Goal: Transaction & Acquisition: Obtain resource

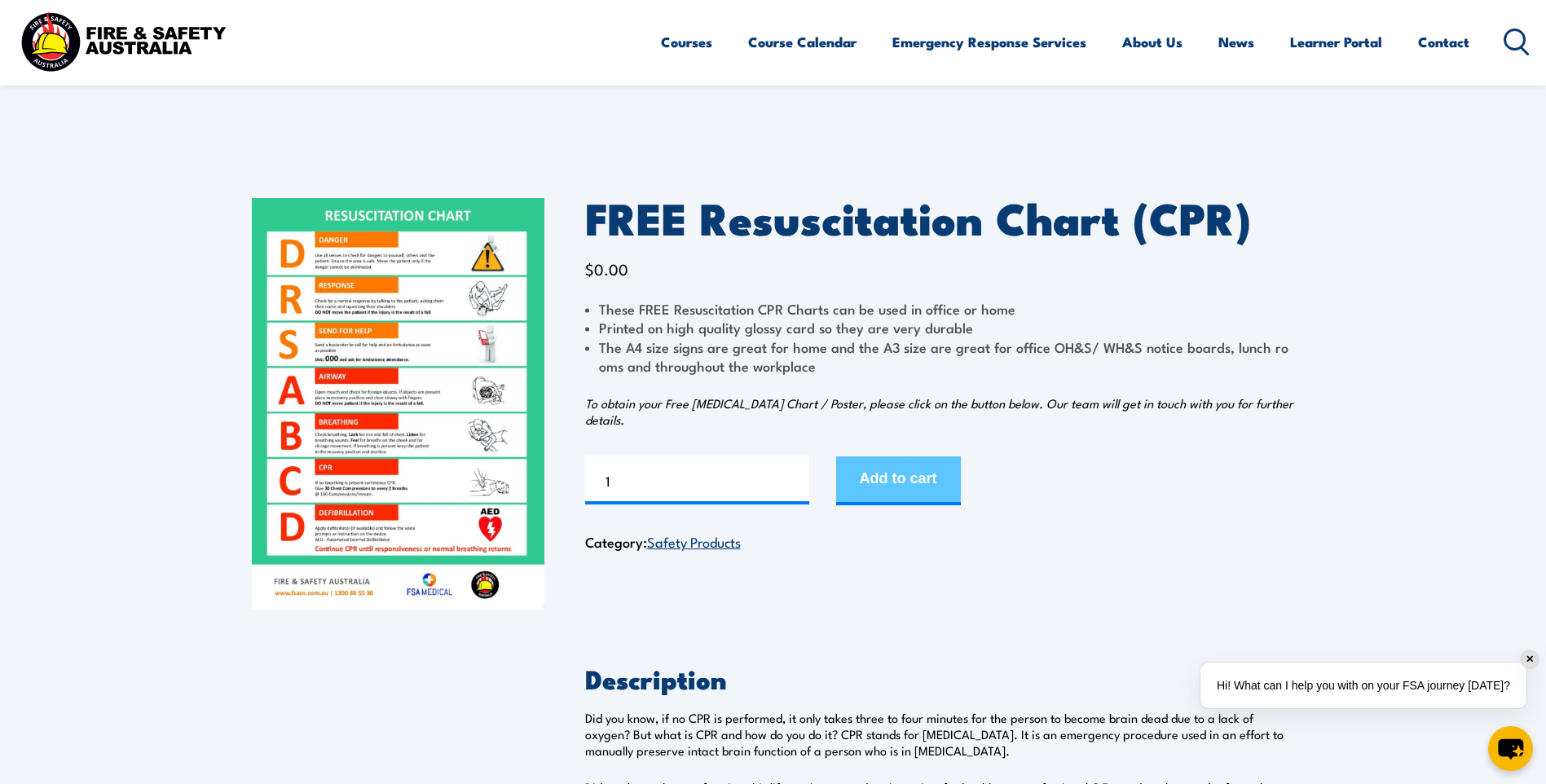
click at [921, 478] on button "Add to cart" at bounding box center [898, 480] width 125 height 49
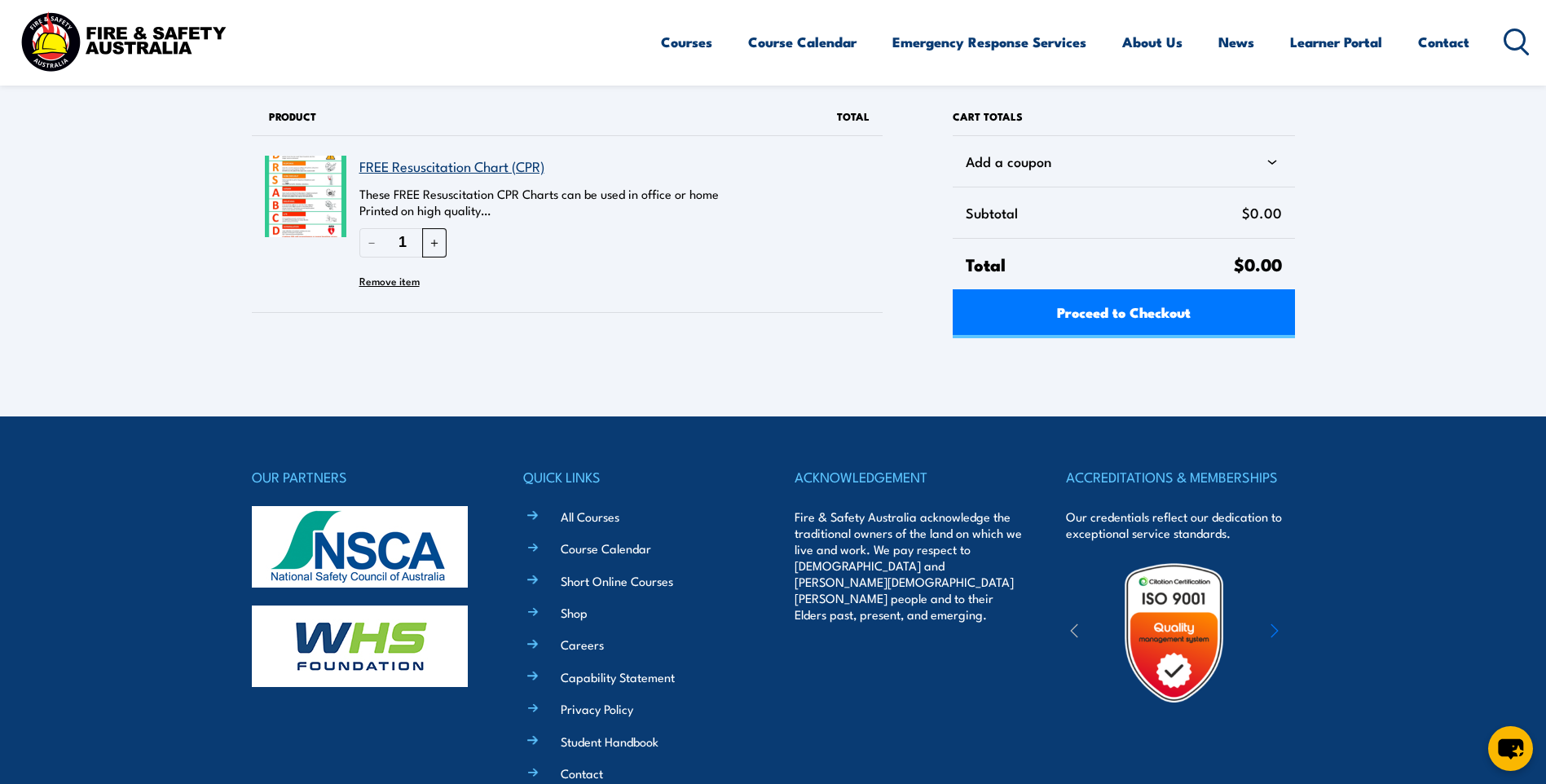
click at [433, 241] on button "＋" at bounding box center [434, 242] width 25 height 28
click at [433, 240] on button "＋" at bounding box center [434, 242] width 25 height 28
type input "3"
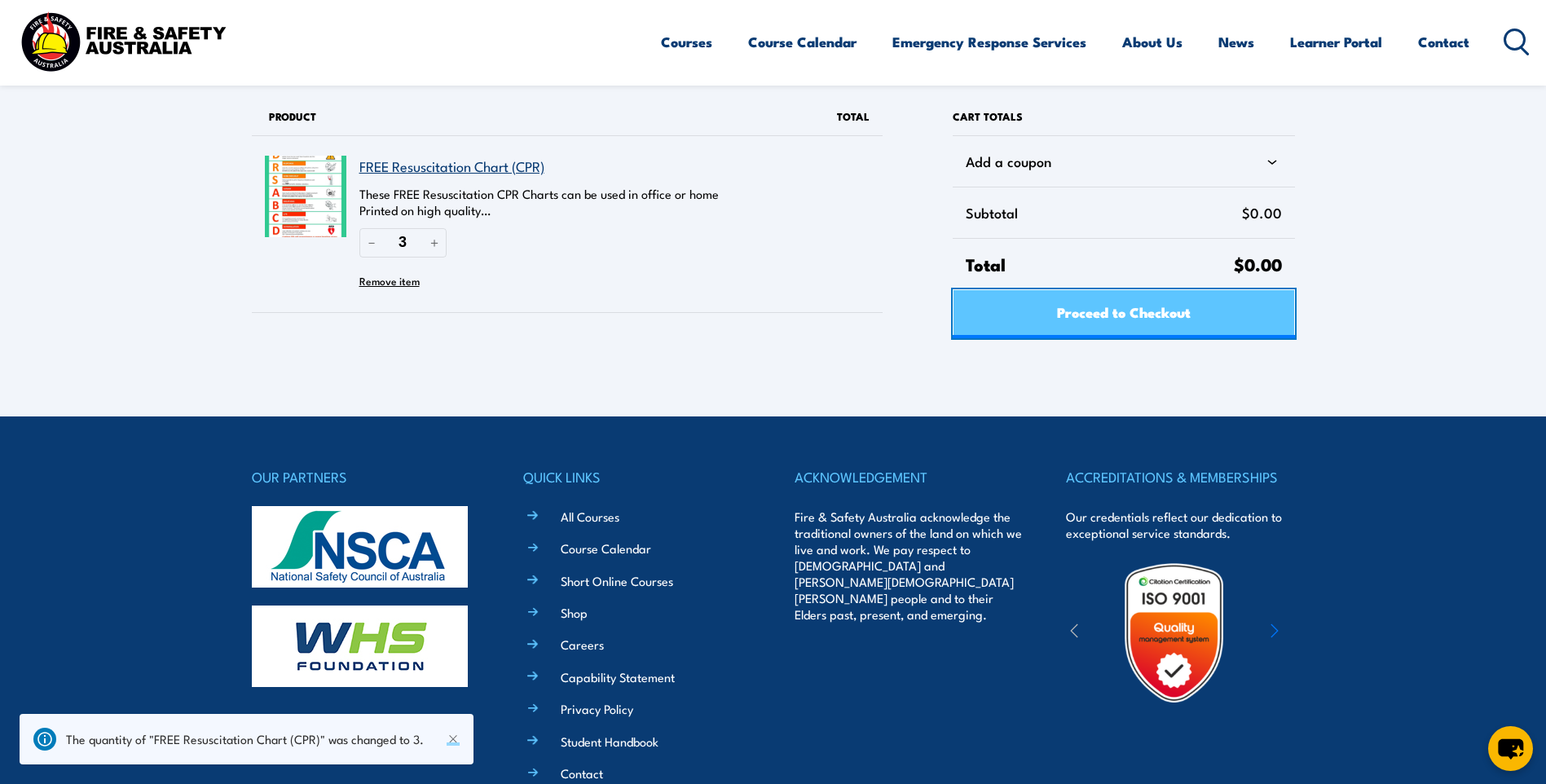
click at [1092, 308] on span "Proceed to Checkout" at bounding box center [1124, 311] width 134 height 43
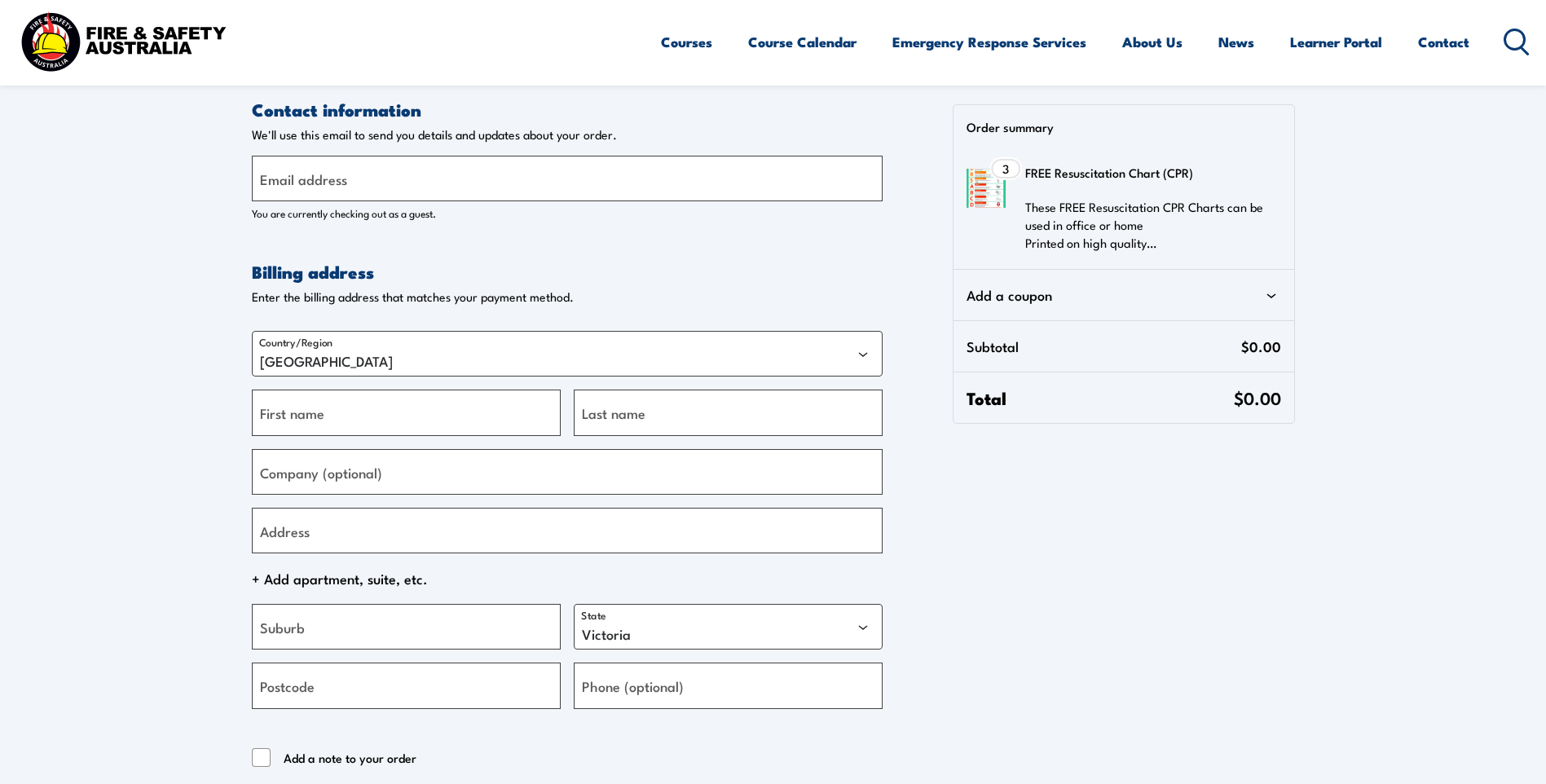
select select "VIC"
click at [395, 190] on input "Email address" at bounding box center [567, 179] width 631 height 46
type input "[PERSON_NAME][EMAIL_ADDRESS][DOMAIN_NAME]"
type input "Christine"
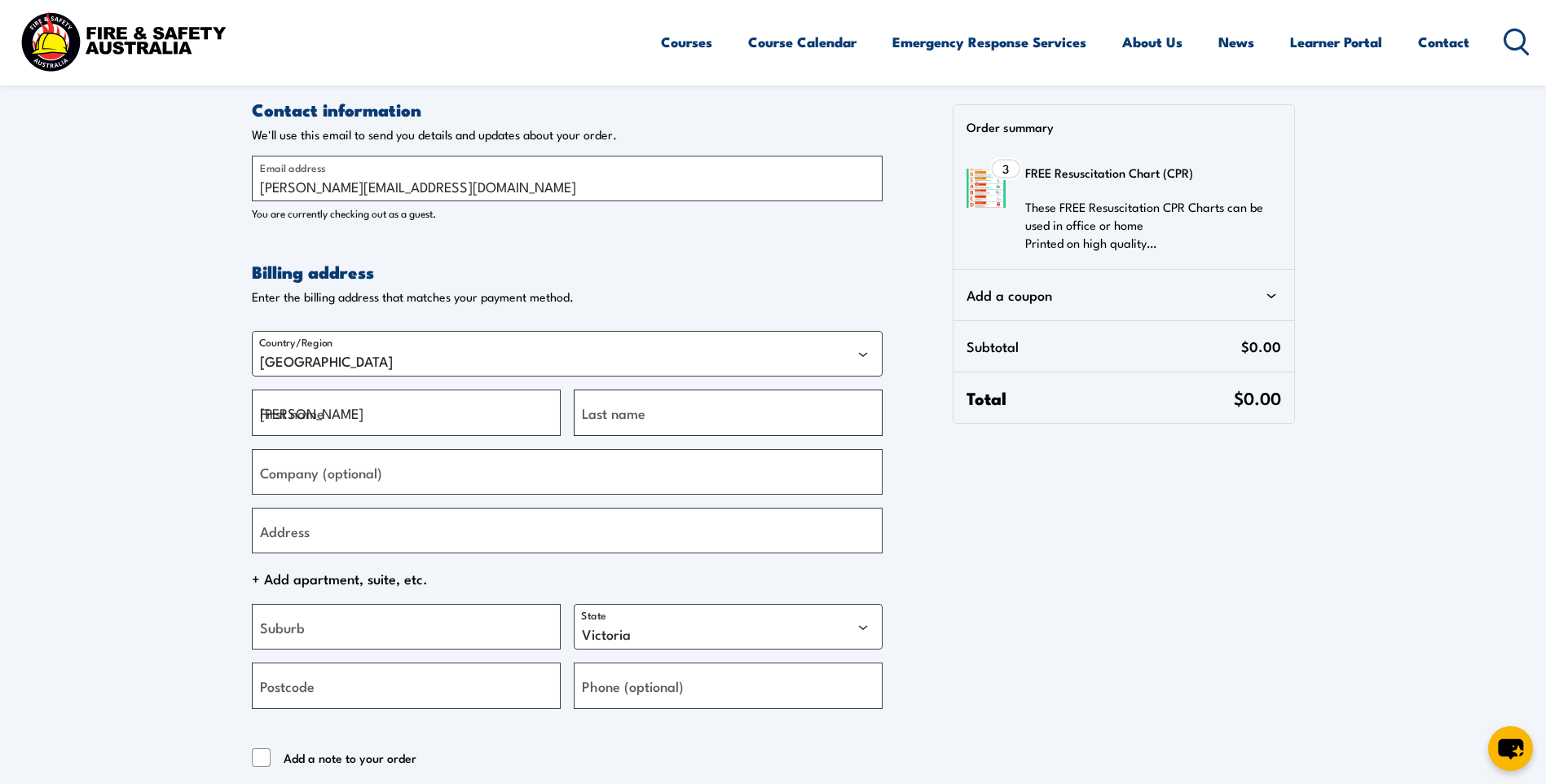
type input "Irvine"
type input "Project Wine"
type input "83 Pioneer Road, Angas Plains"
type input "Angas Plains"
select select "SA"
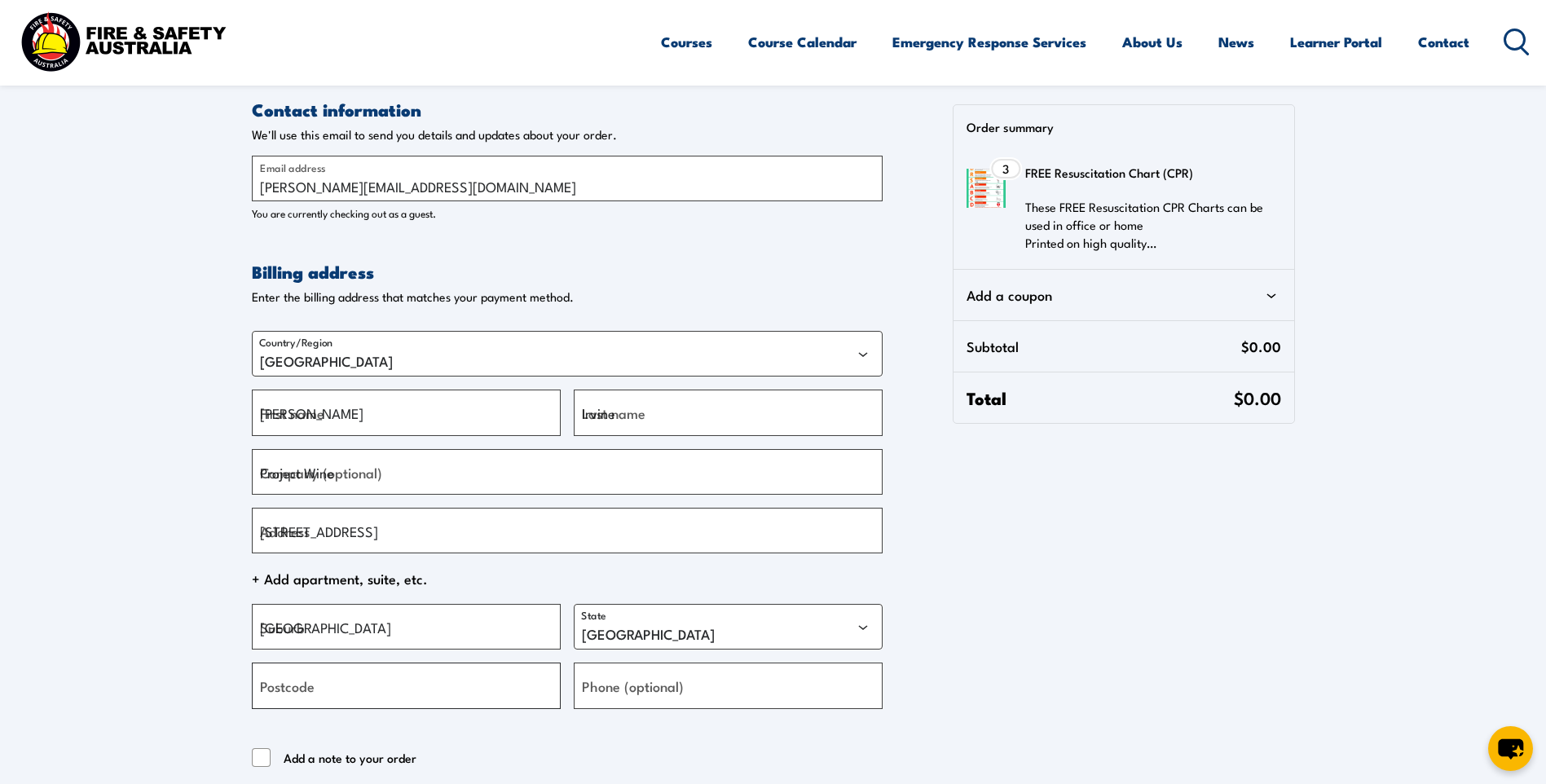
type input "5255"
type input "+61885370600"
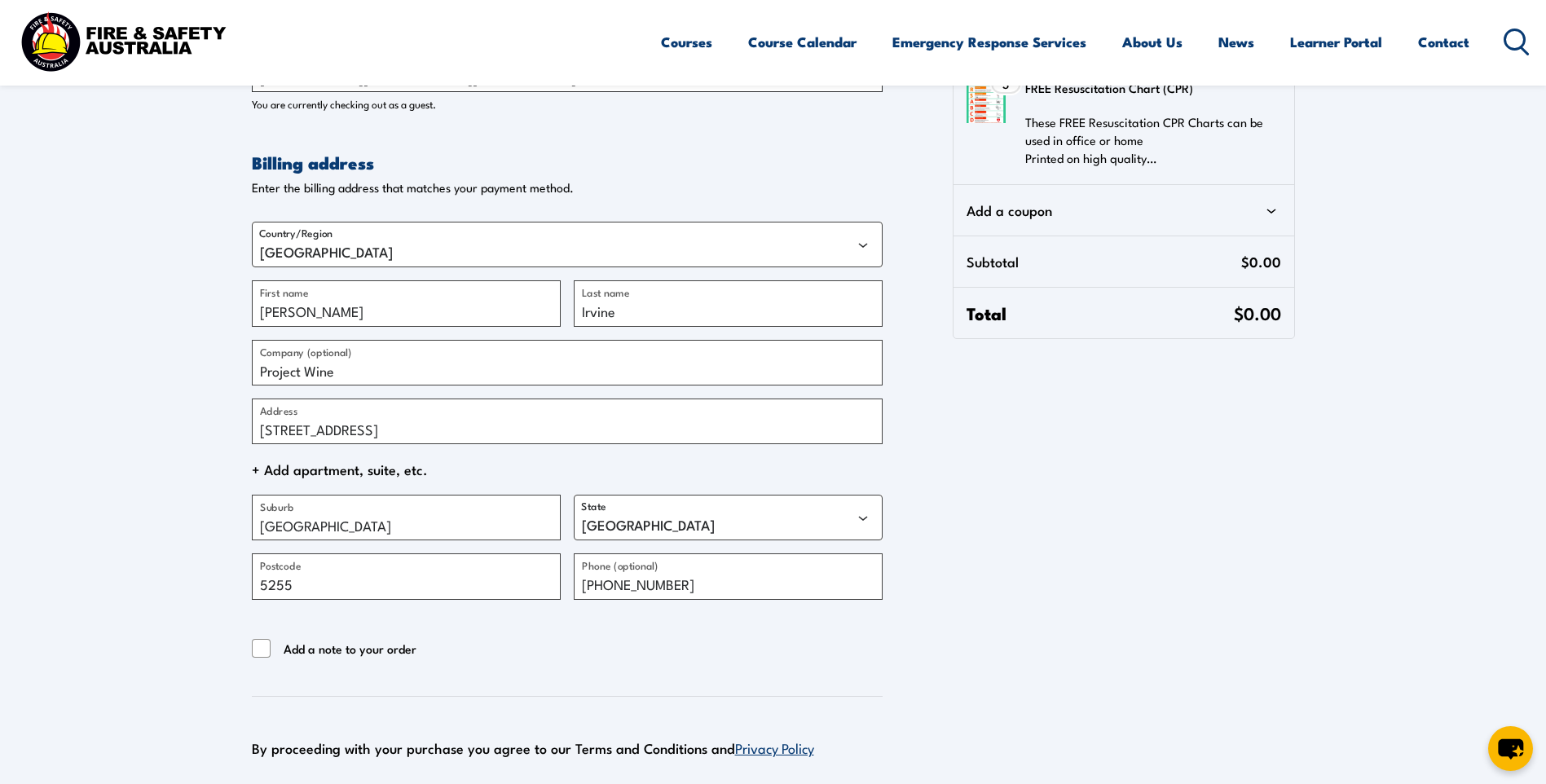
scroll to position [244, 0]
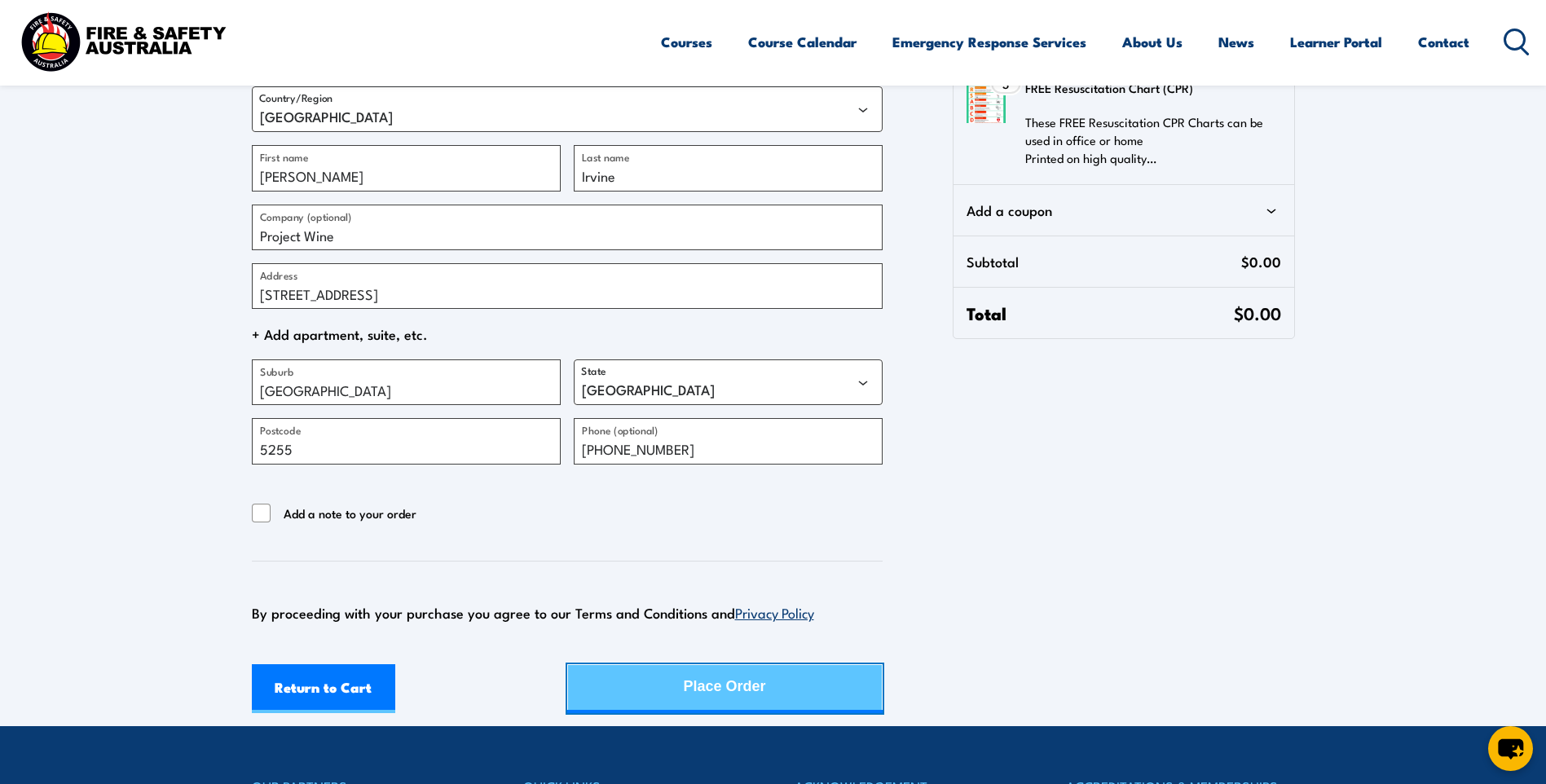
click at [727, 692] on div "Place Order" at bounding box center [725, 686] width 82 height 43
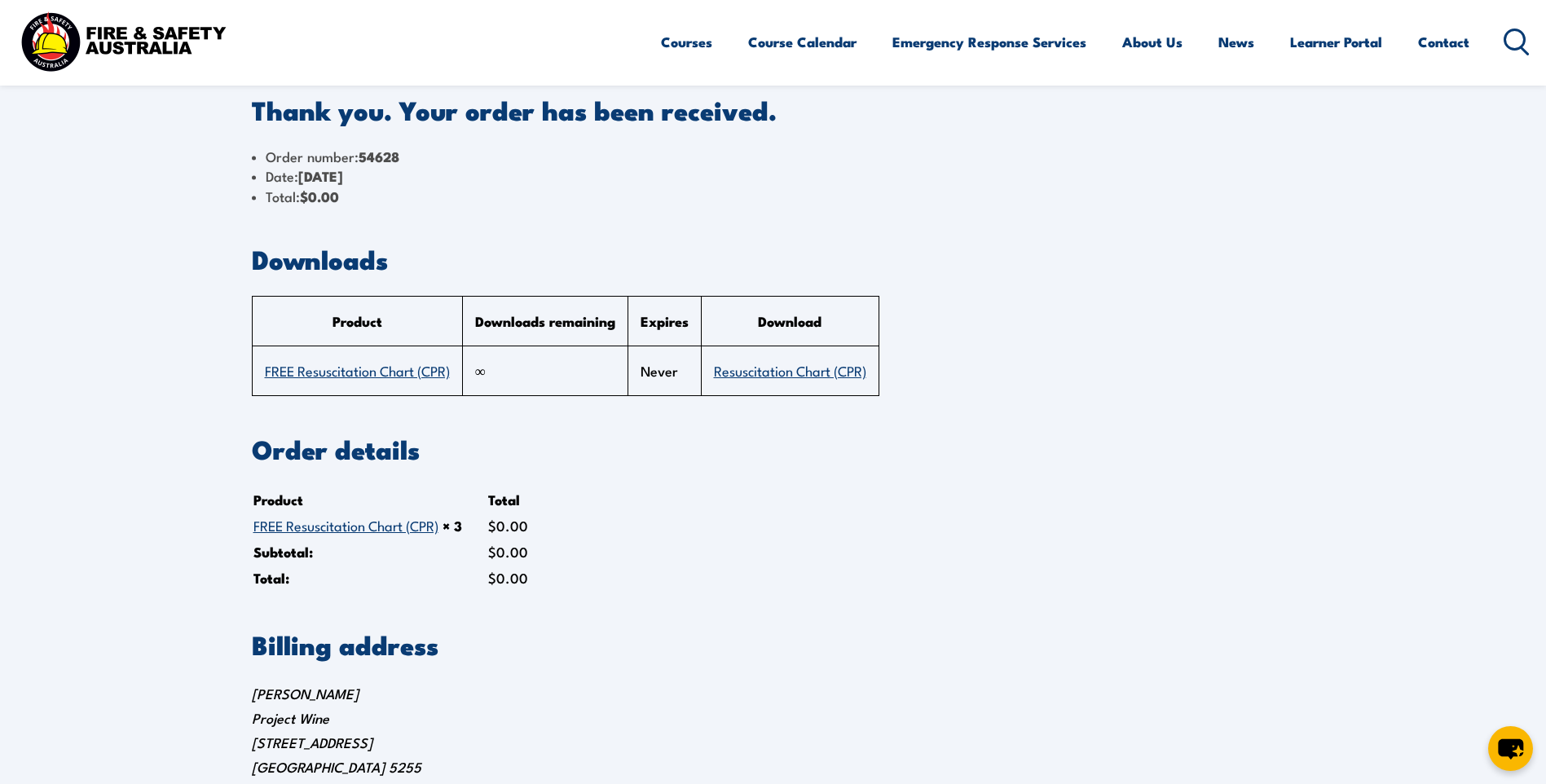
click at [346, 371] on link "FREE Resuscitation Chart (CPR)" at bounding box center [357, 369] width 185 height 19
